Goal: Navigation & Orientation: Find specific page/section

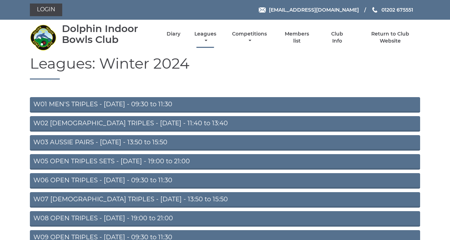
click at [218, 41] on link "Leagues" at bounding box center [205, 38] width 25 height 14
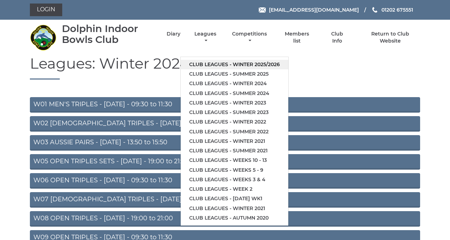
click at [288, 69] on link "Club leagues - Winter 2025/2026" at bounding box center [234, 64] width 107 height 9
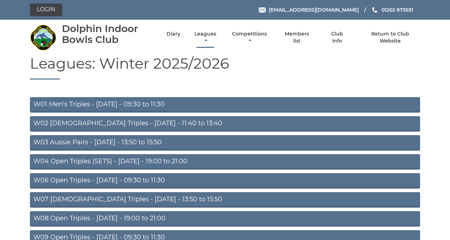
click at [218, 44] on link "Leagues" at bounding box center [205, 38] width 25 height 14
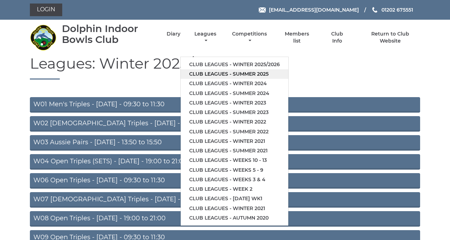
click at [288, 79] on link "Club leagues - Summer 2025" at bounding box center [234, 73] width 107 height 9
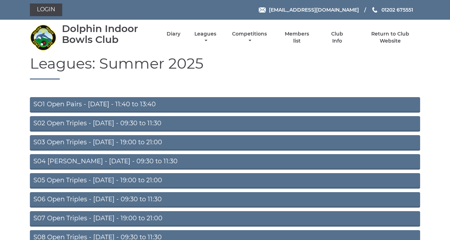
click at [205, 112] on link "SO1 Open Pairs - [DATE] - 11:40 to 13:40" at bounding box center [225, 104] width 390 height 15
